Goal: Information Seeking & Learning: Learn about a topic

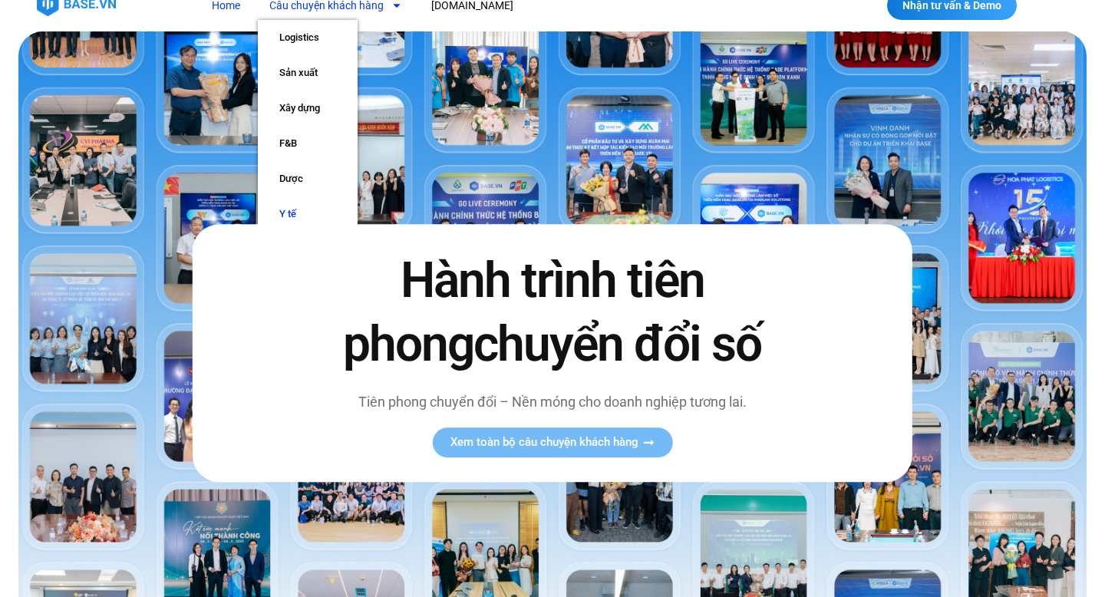
scroll to position [22, 0]
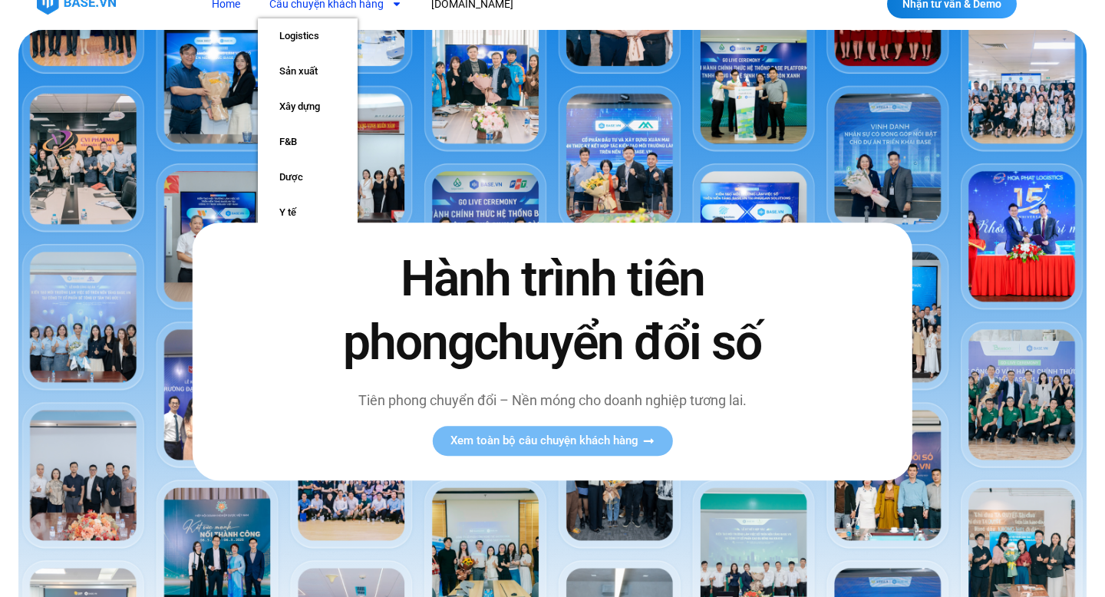
click at [290, 235] on div "Hành trình tiên phong chuyển đổi số Tiên phong chuyển đổi – Nền móng cho doanh …" at bounding box center [553, 351] width 720 height 258
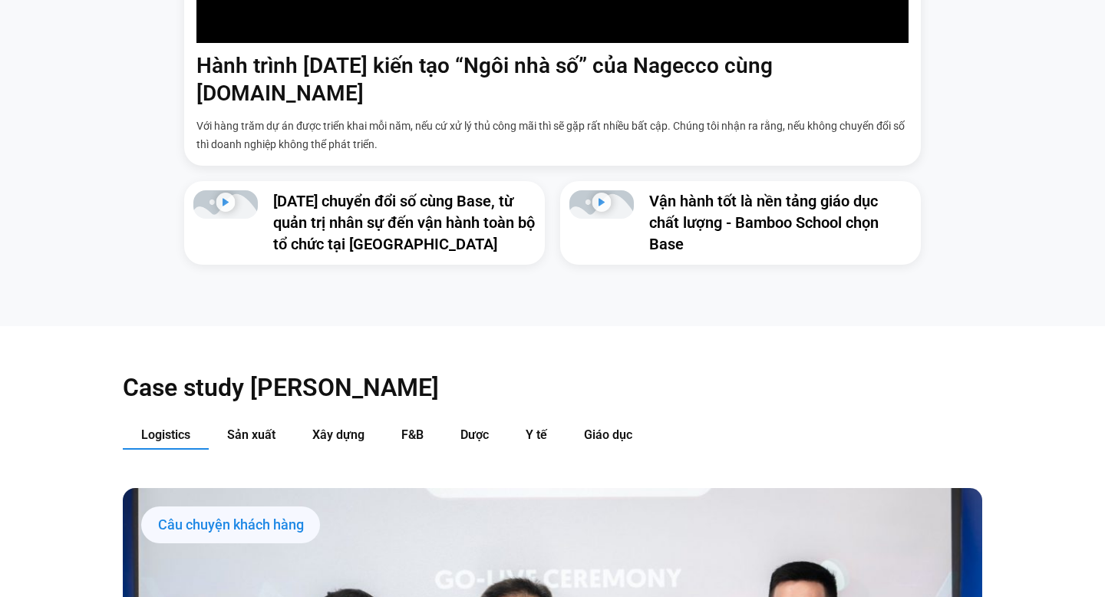
scroll to position [1290, 0]
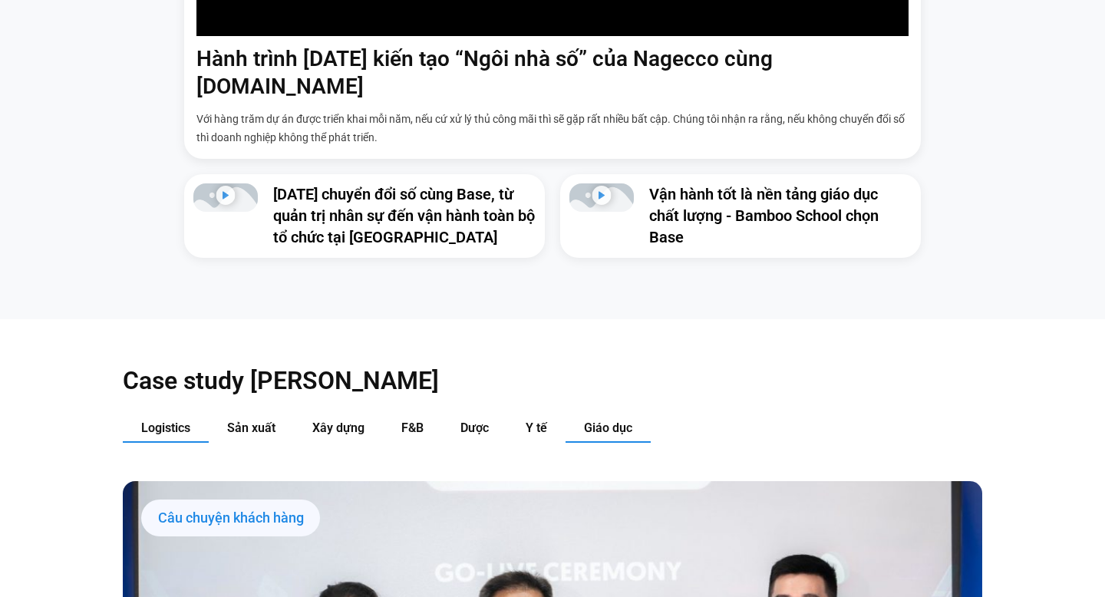
click at [588, 414] on button "Giáo dục" at bounding box center [607, 428] width 85 height 28
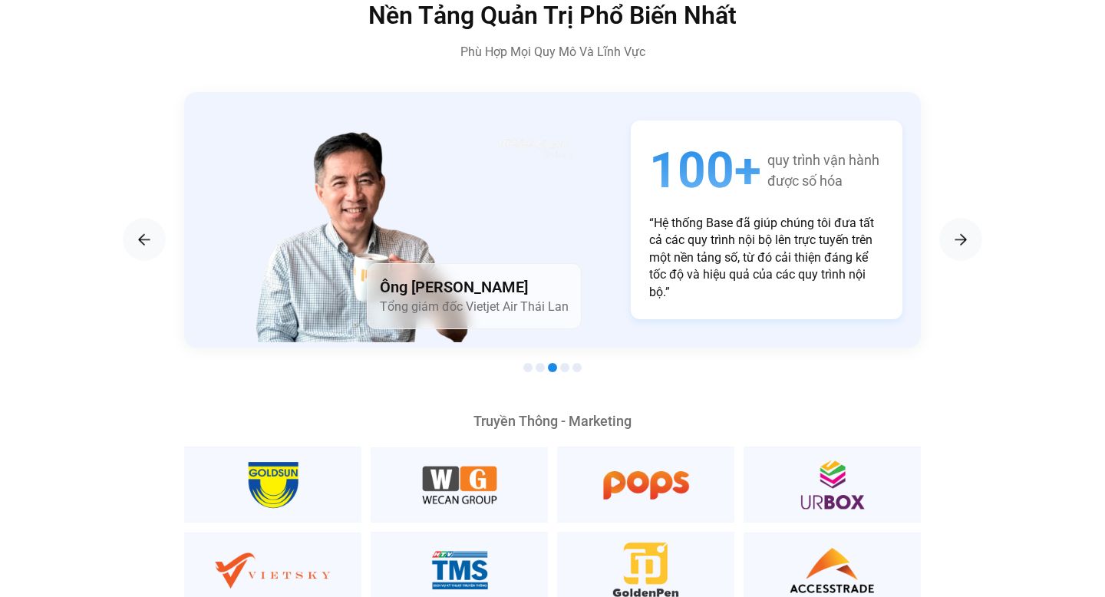
scroll to position [2058, 0]
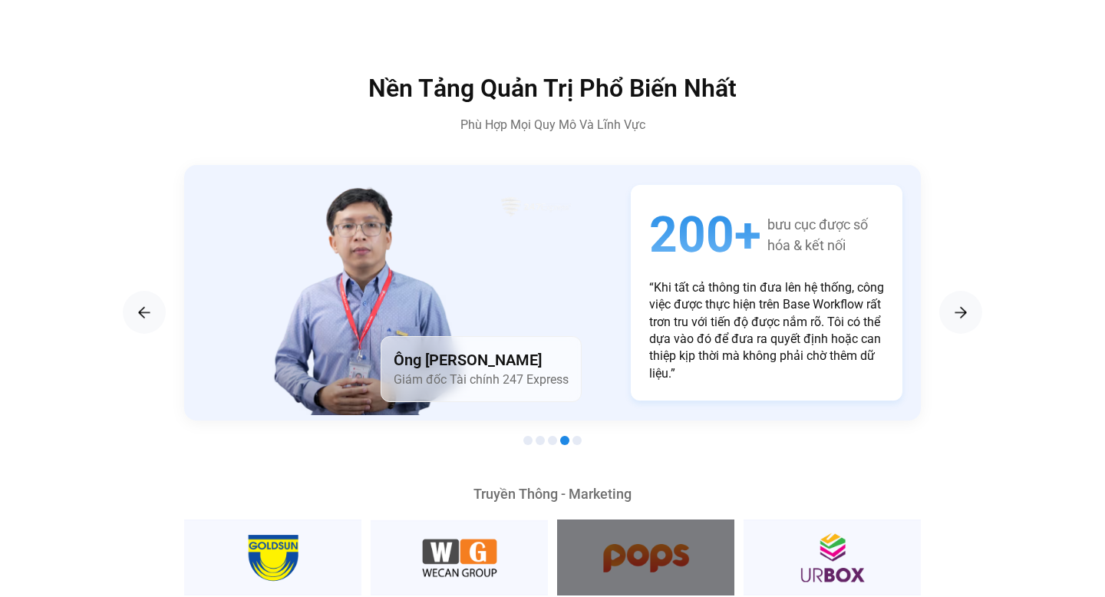
click at [646, 519] on div at bounding box center [645, 557] width 177 height 76
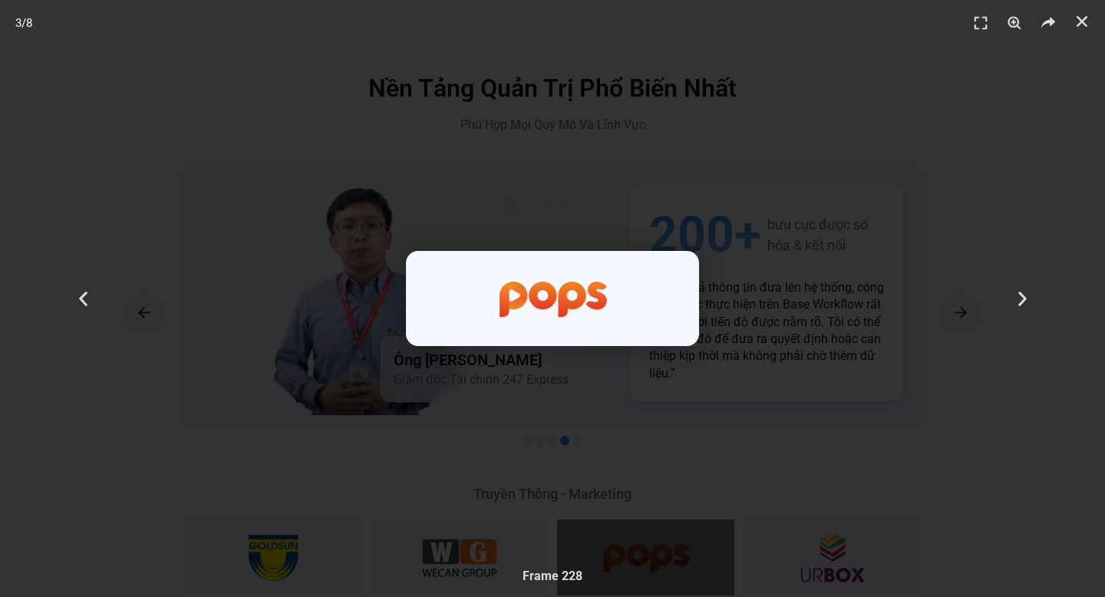
click at [808, 274] on div "3 / 8" at bounding box center [552, 298] width 997 height 489
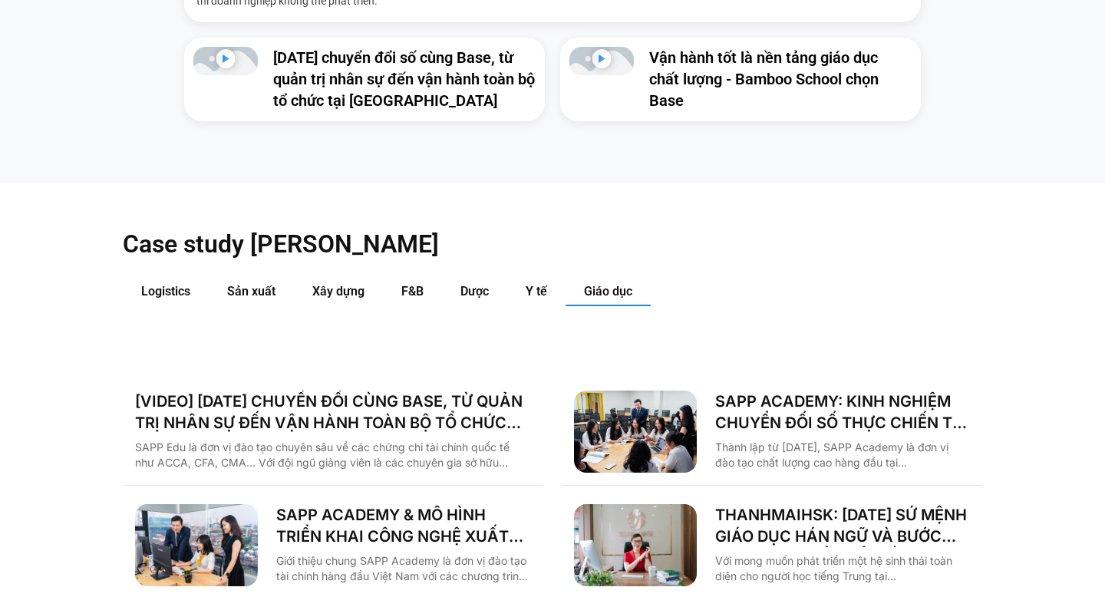
scroll to position [1596, 0]
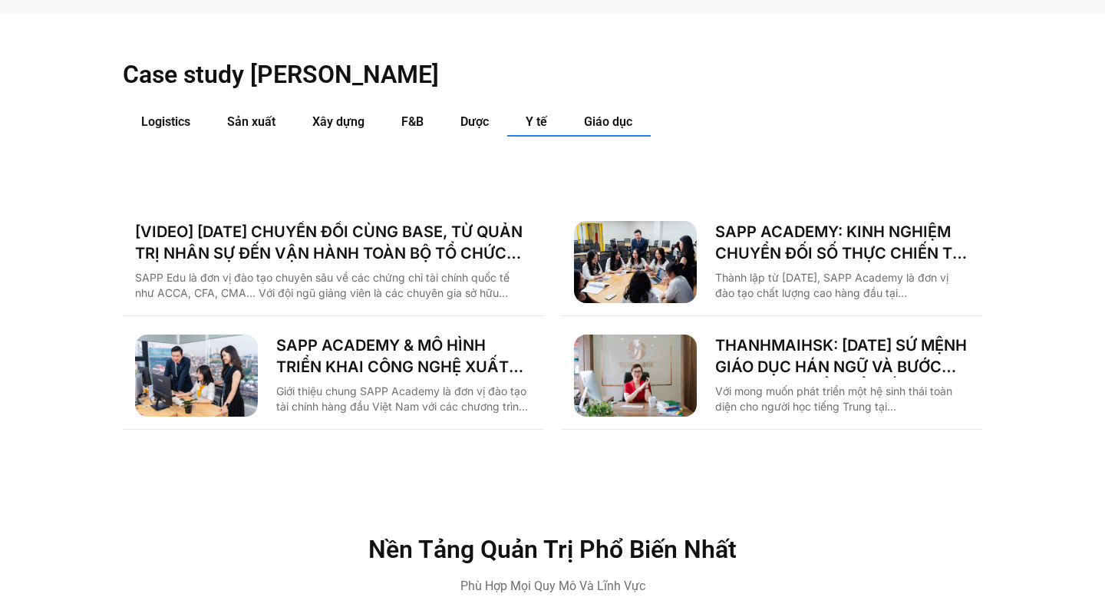
click at [559, 108] on button "Y tế" at bounding box center [536, 122] width 58 height 28
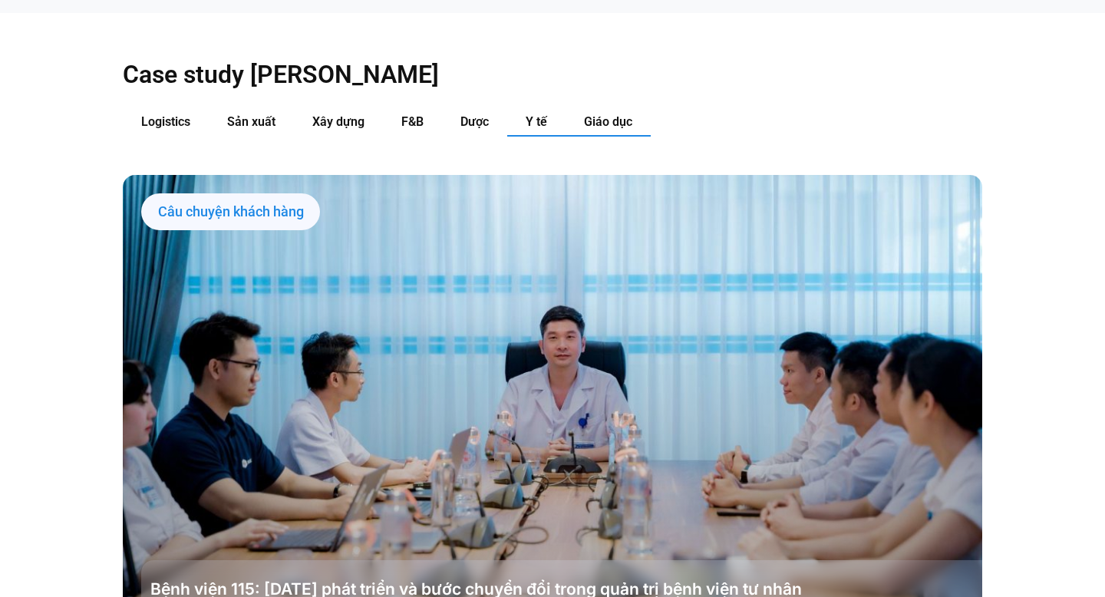
click at [593, 114] on span "Giáo dục" at bounding box center [608, 121] width 48 height 15
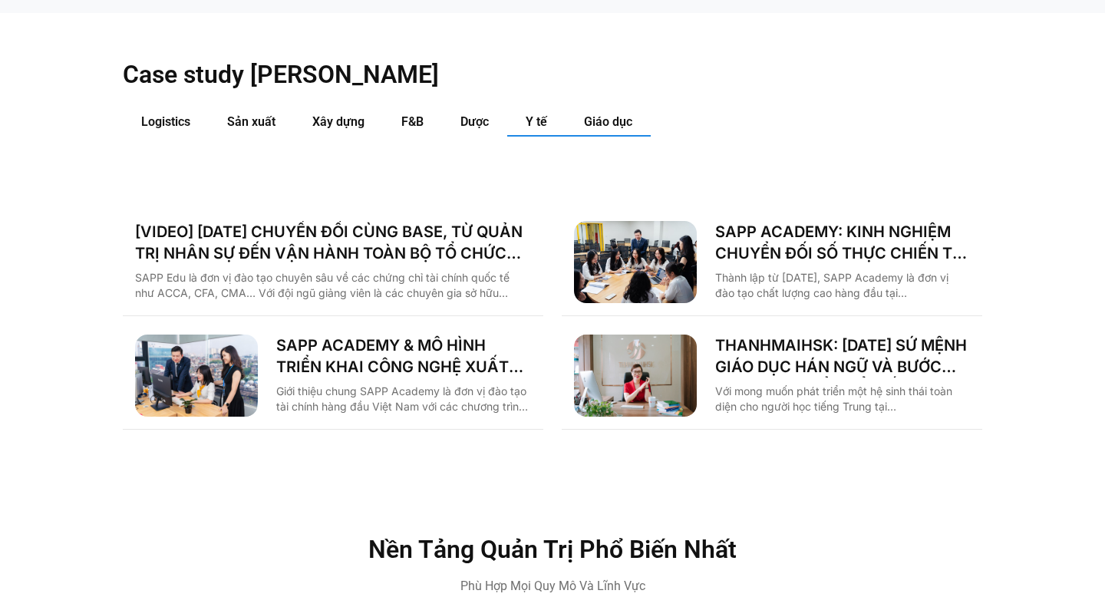
click at [543, 114] on span "Y tế" at bounding box center [536, 121] width 21 height 15
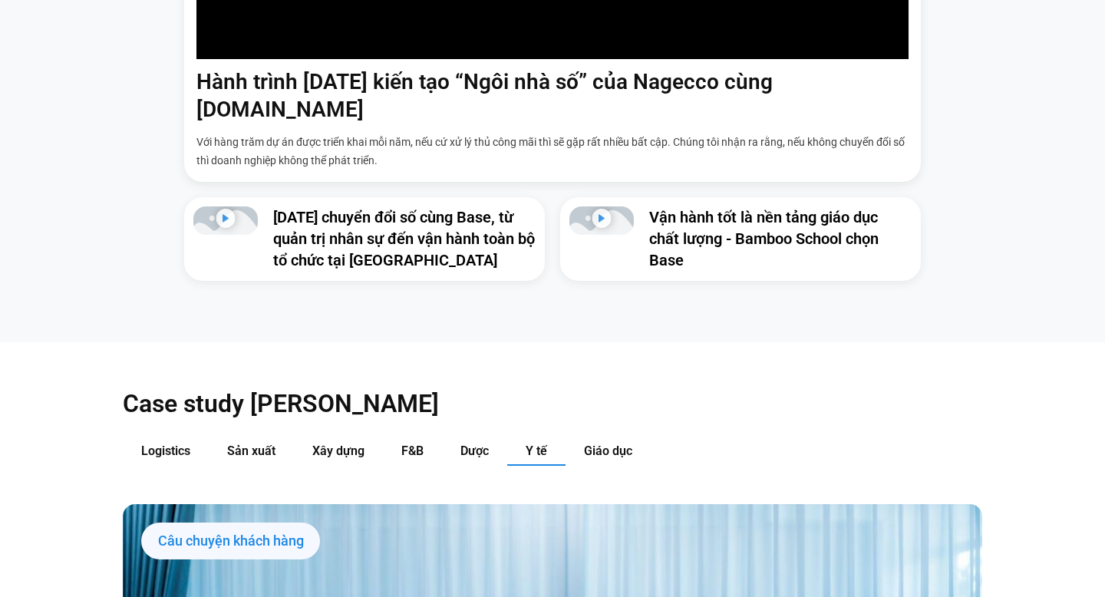
scroll to position [1252, 0]
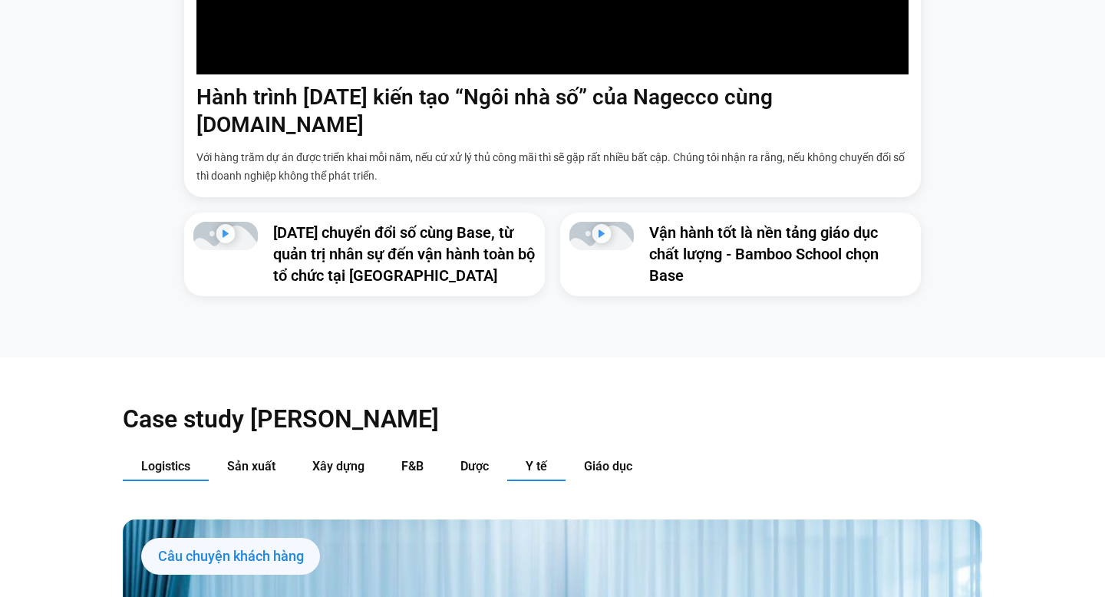
click at [157, 453] on button "Logistics" at bounding box center [166, 467] width 86 height 28
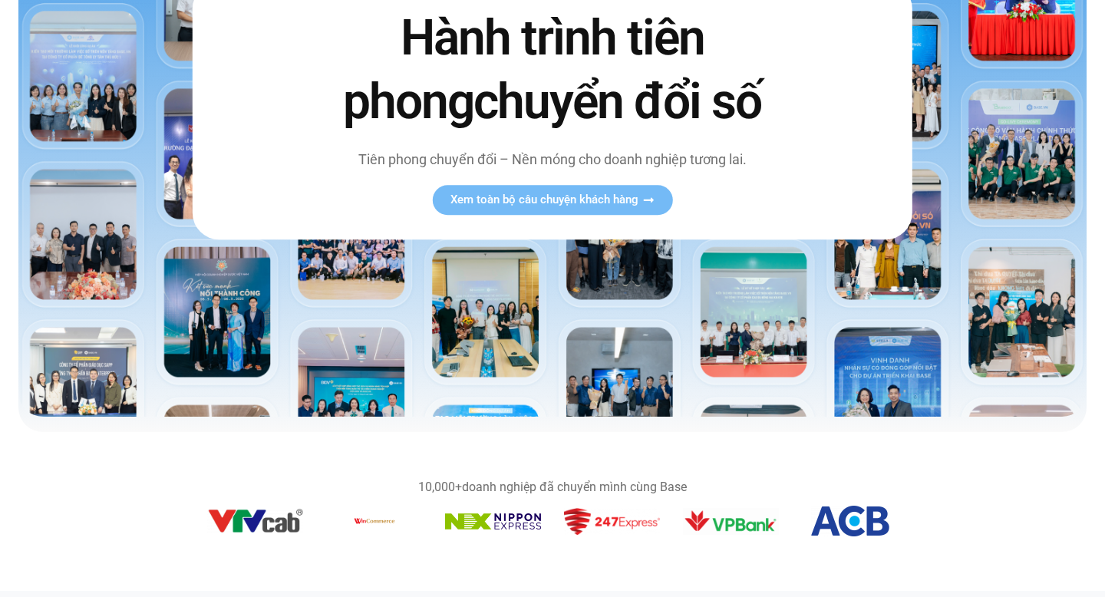
scroll to position [0, 0]
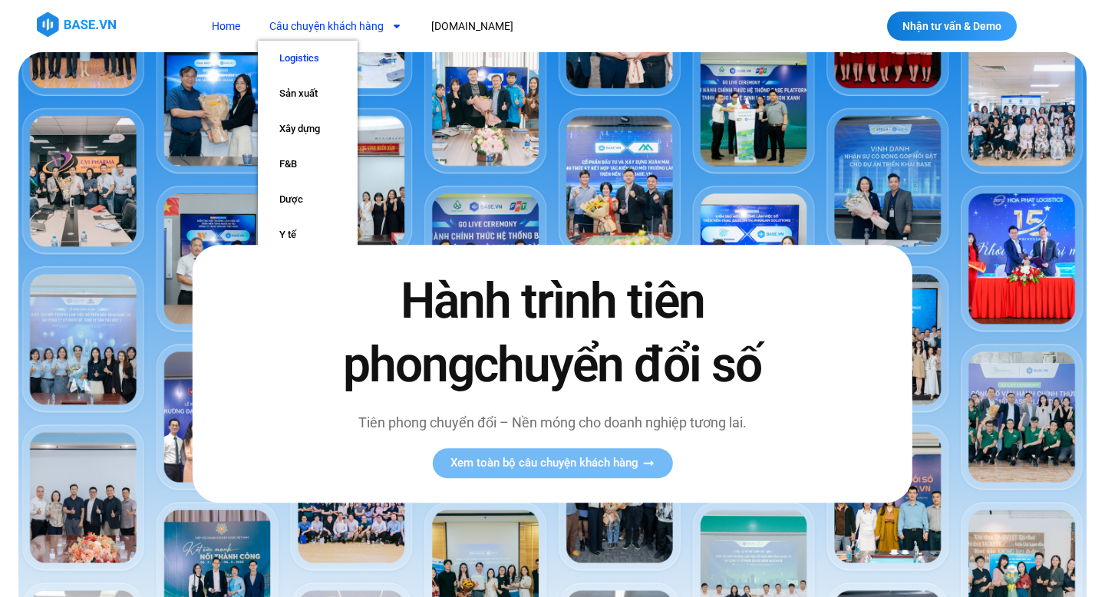
click at [295, 61] on link "Logistics" at bounding box center [308, 58] width 100 height 35
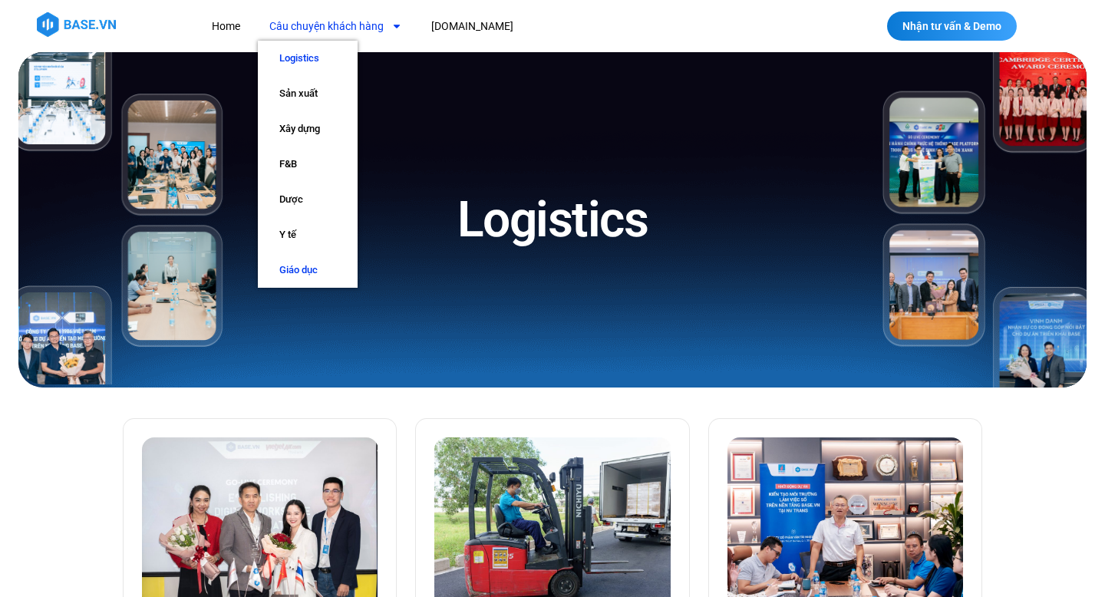
click at [311, 269] on link "Giáo dục" at bounding box center [308, 269] width 100 height 35
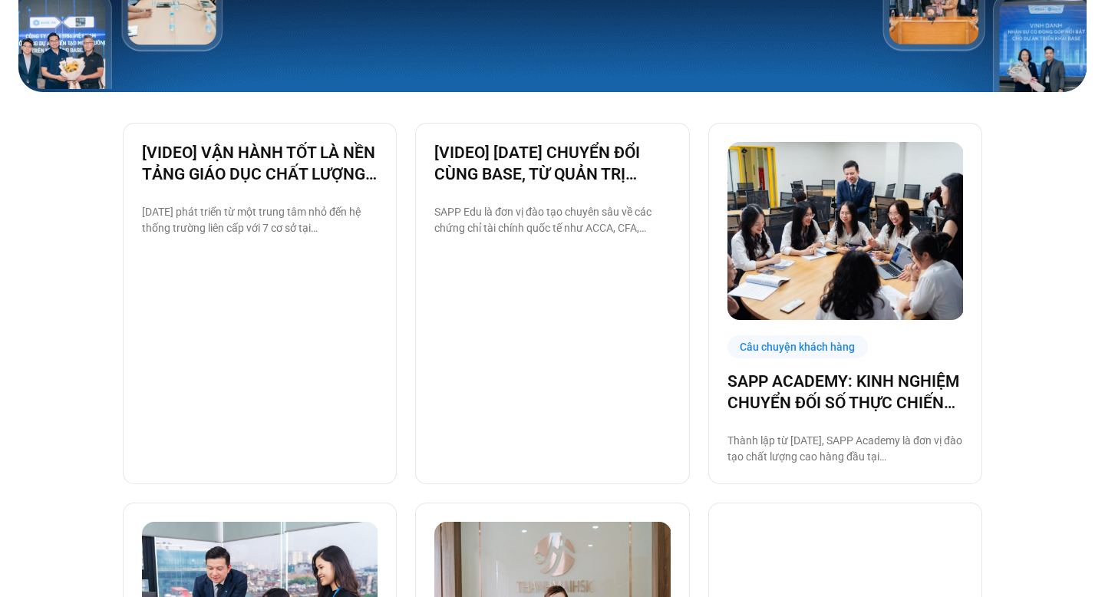
scroll to position [285, 0]
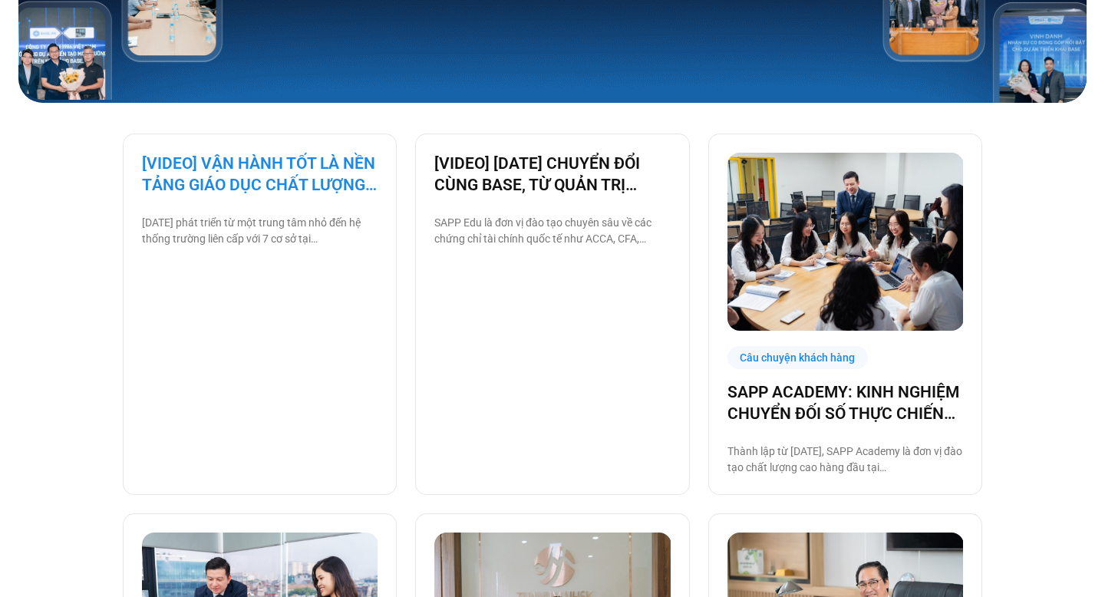
click at [311, 170] on link "[VIDEO] VẬN HÀNH TỐT LÀ NỀN TẢNG GIÁO DỤC CHẤT LƯỢNG – BAMBOO SCHOOL CHỌN BASE" at bounding box center [260, 174] width 236 height 43
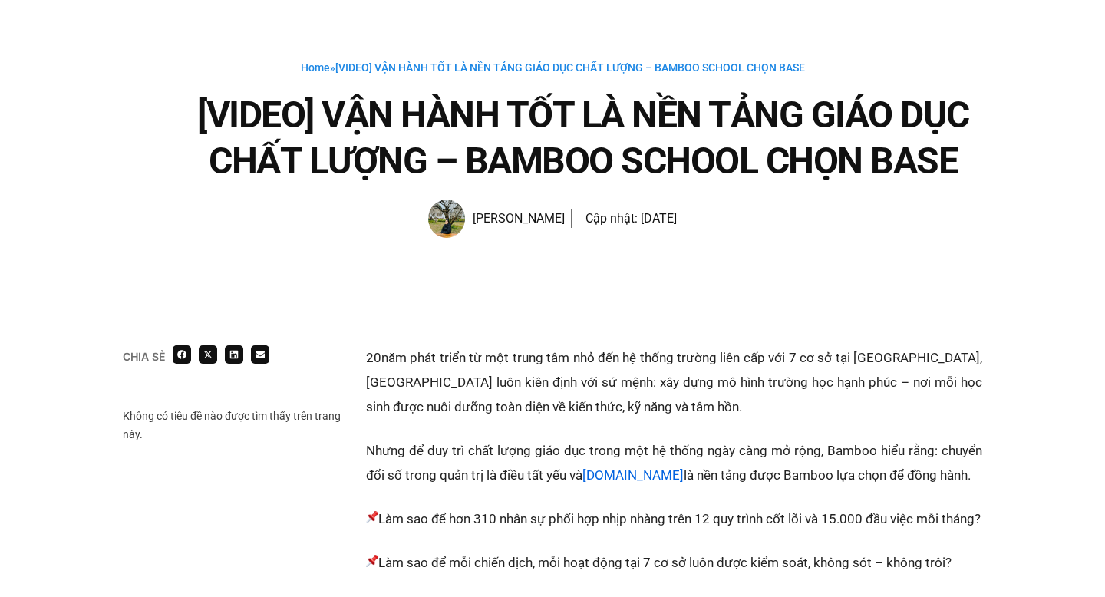
scroll to position [14, 0]
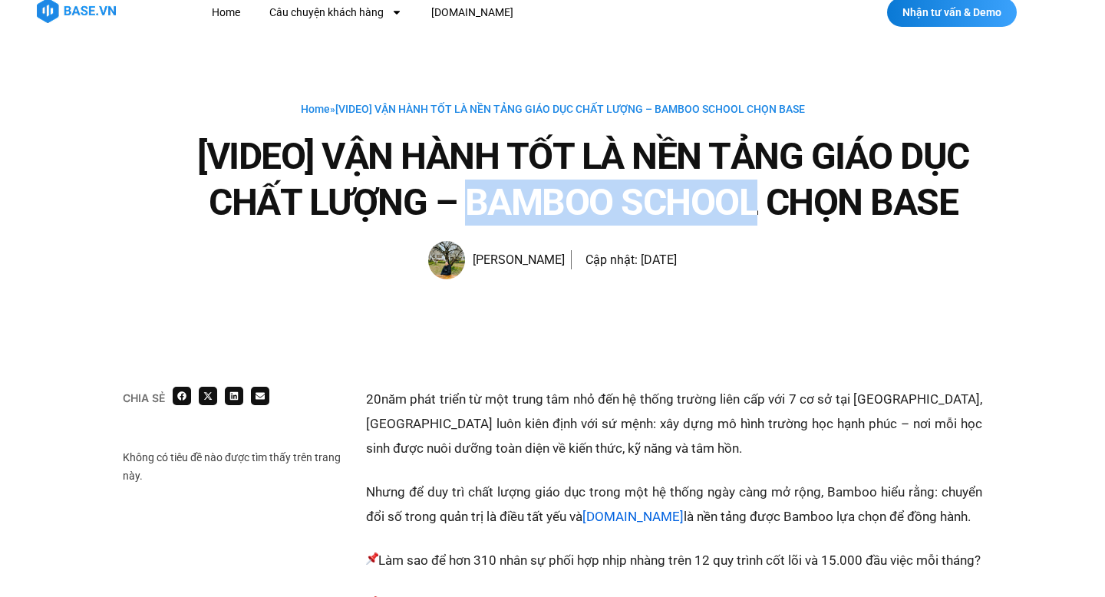
drag, startPoint x: 469, startPoint y: 199, endPoint x: 750, endPoint y: 223, distance: 282.6
click at [750, 223] on h1 "[VIDEO] VẬN HÀNH TỐT LÀ NỀN TẢNG GIÁO DỤC CHẤT LƯỢNG – BAMBOO SCHOOL CHỌN BASE" at bounding box center [583, 179] width 798 height 92
copy h1 "BAMBOO SCHOOL"
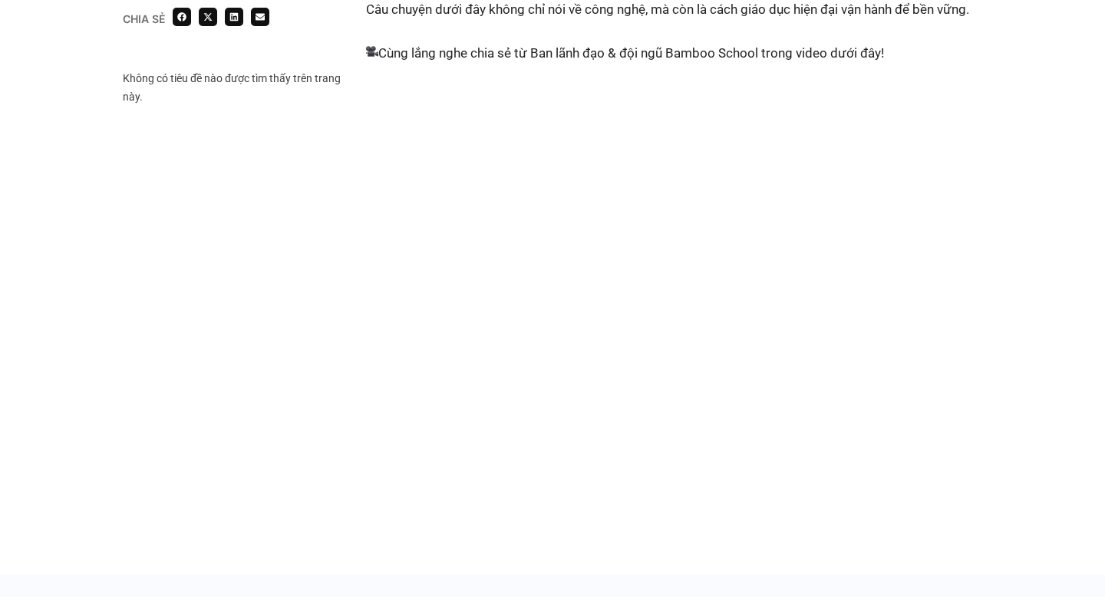
scroll to position [781, 0]
